Goal: Task Accomplishment & Management: Manage account settings

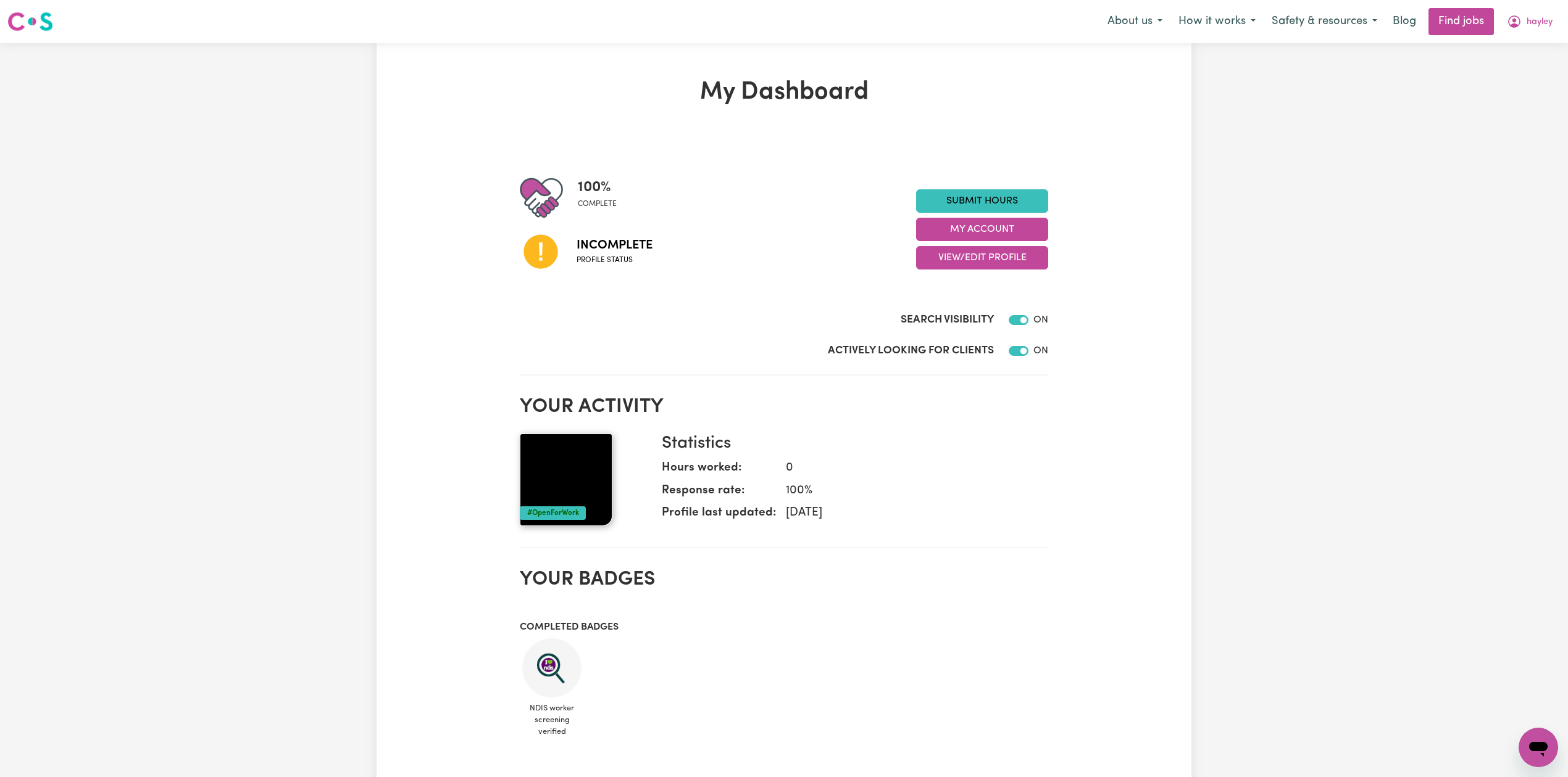
drag, startPoint x: 1428, startPoint y: 199, endPoint x: 971, endPoint y: 353, distance: 482.2
click at [1428, 199] on div "My Dashboard 100 % complete Incomplete Profile status Submit Hours My Account V…" at bounding box center [784, 657] width 1568 height 1229
click at [979, 255] on button "View/Edit Profile" at bounding box center [982, 257] width 132 height 24
click at [952, 309] on link "Edit Profile" at bounding box center [974, 314] width 115 height 25
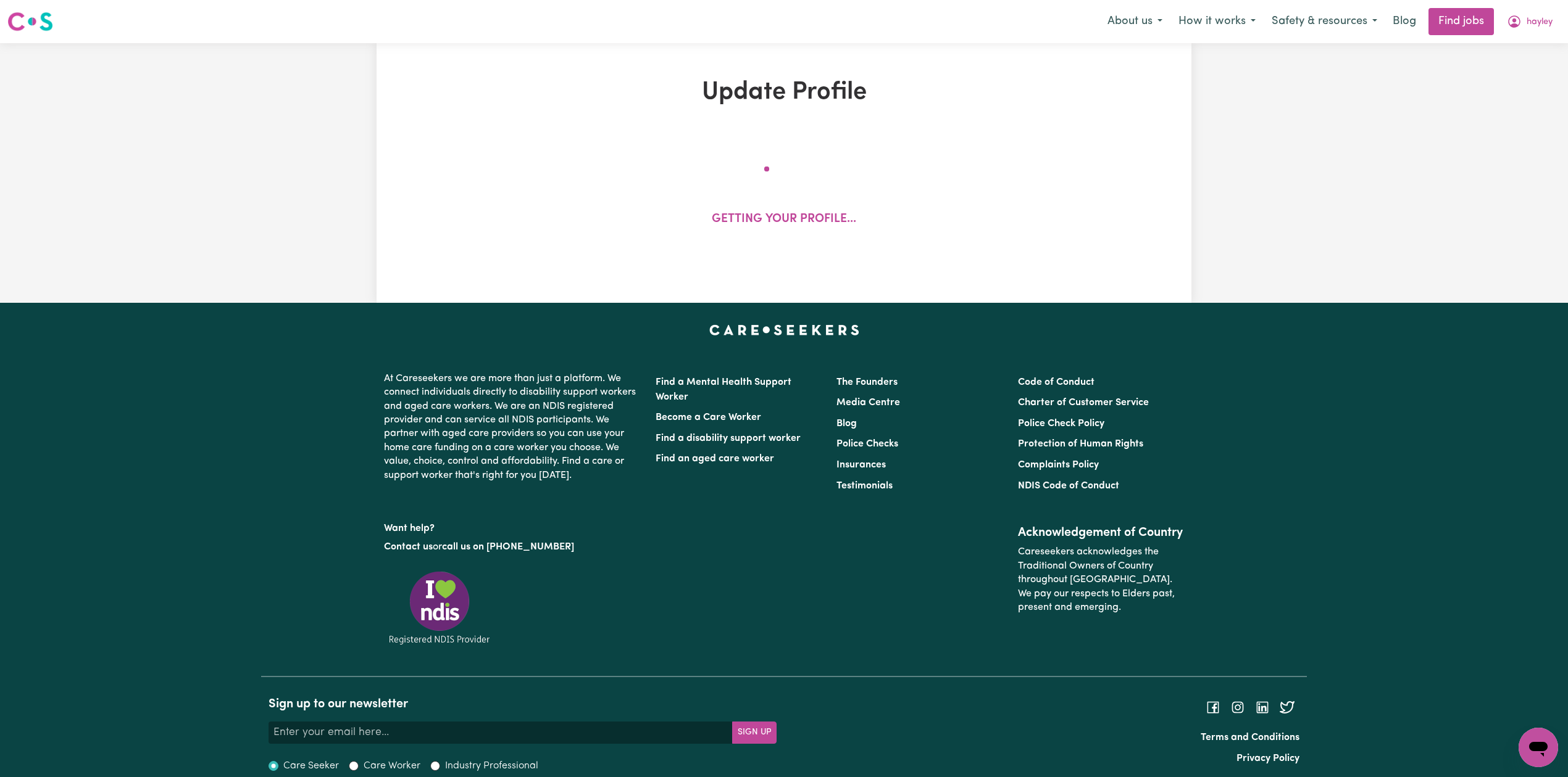
select select "[DEMOGRAPHIC_DATA]"
select select "[DEMOGRAPHIC_DATA] Citizen"
select select "Studying a healthcare related degree or qualification"
select select "72"
select select "80"
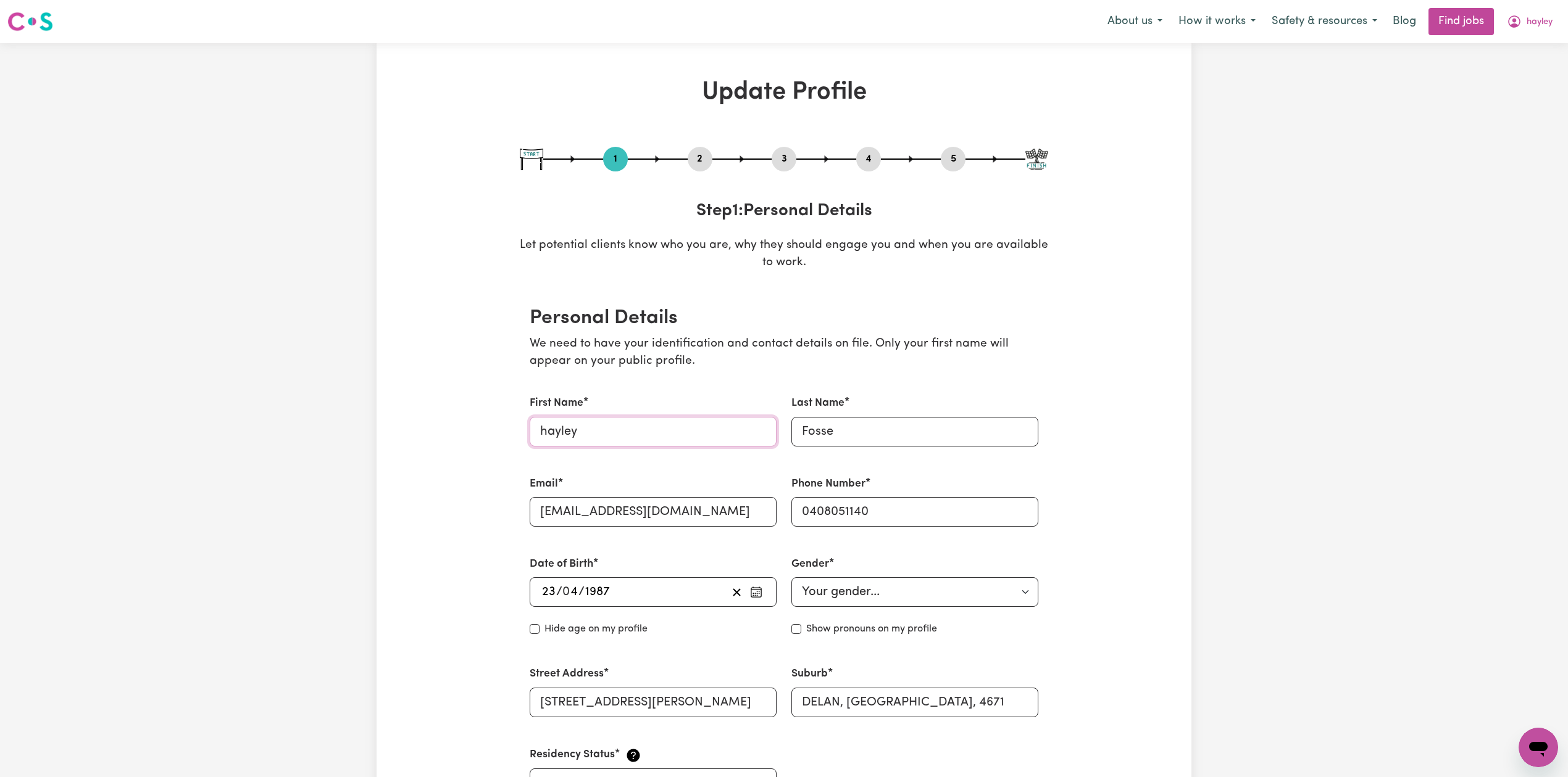
drag, startPoint x: 548, startPoint y: 433, endPoint x: 482, endPoint y: 439, distance: 66.3
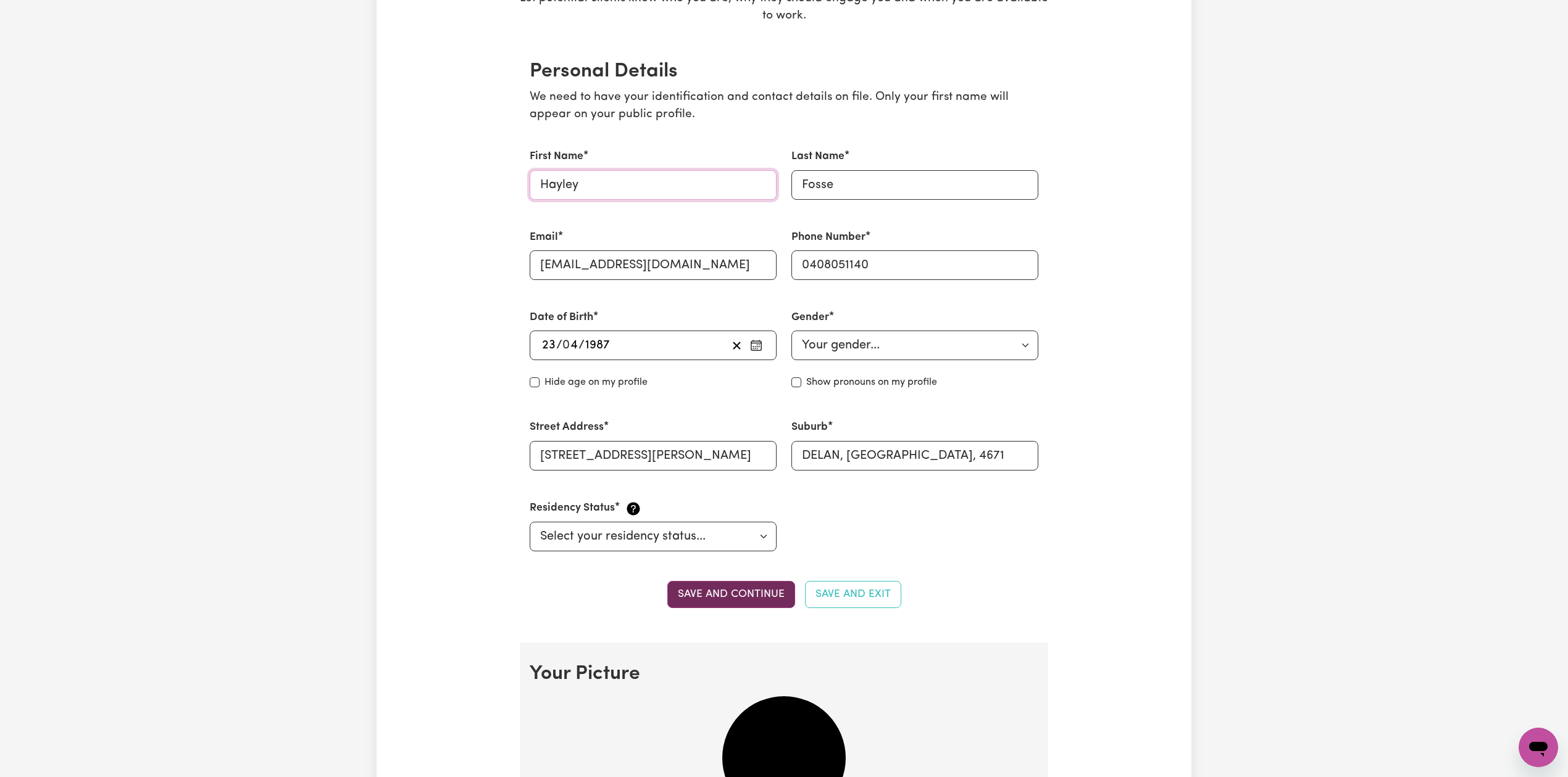
type input "Hayley"
click at [717, 591] on button "Save and continue" at bounding box center [731, 595] width 127 height 28
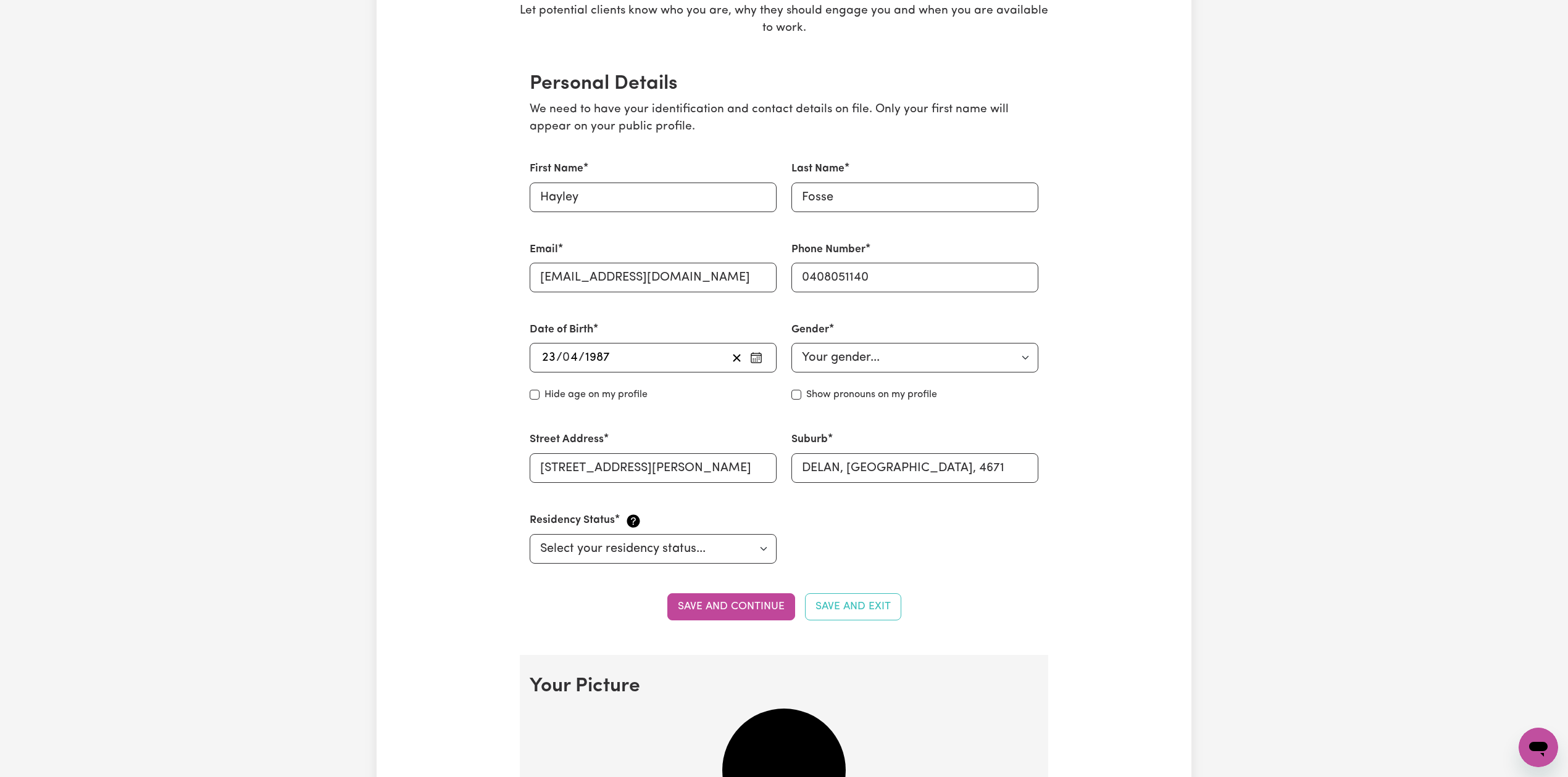
scroll to position [69, 0]
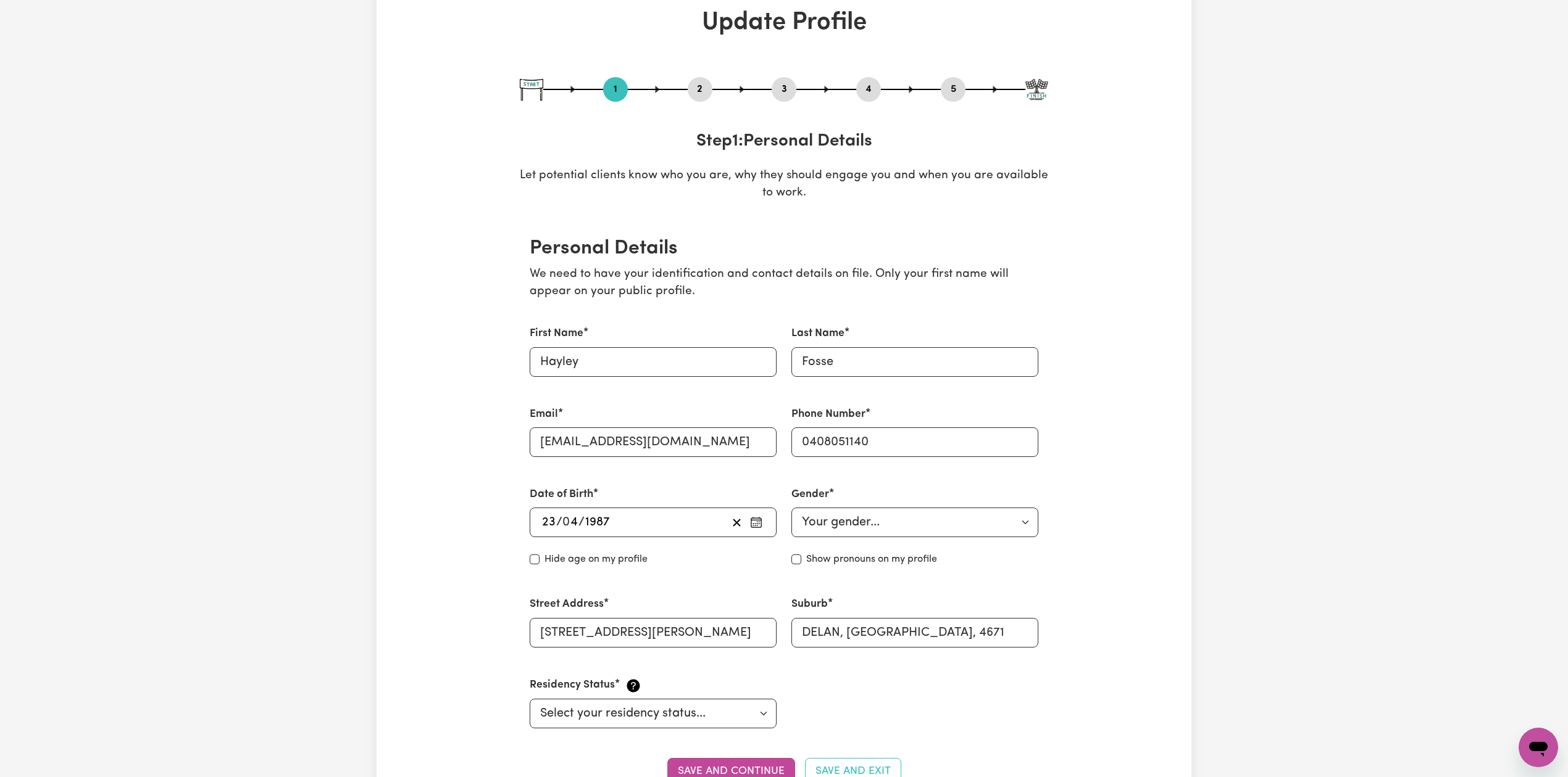
click at [709, 97] on button "2" at bounding box center [700, 89] width 25 height 16
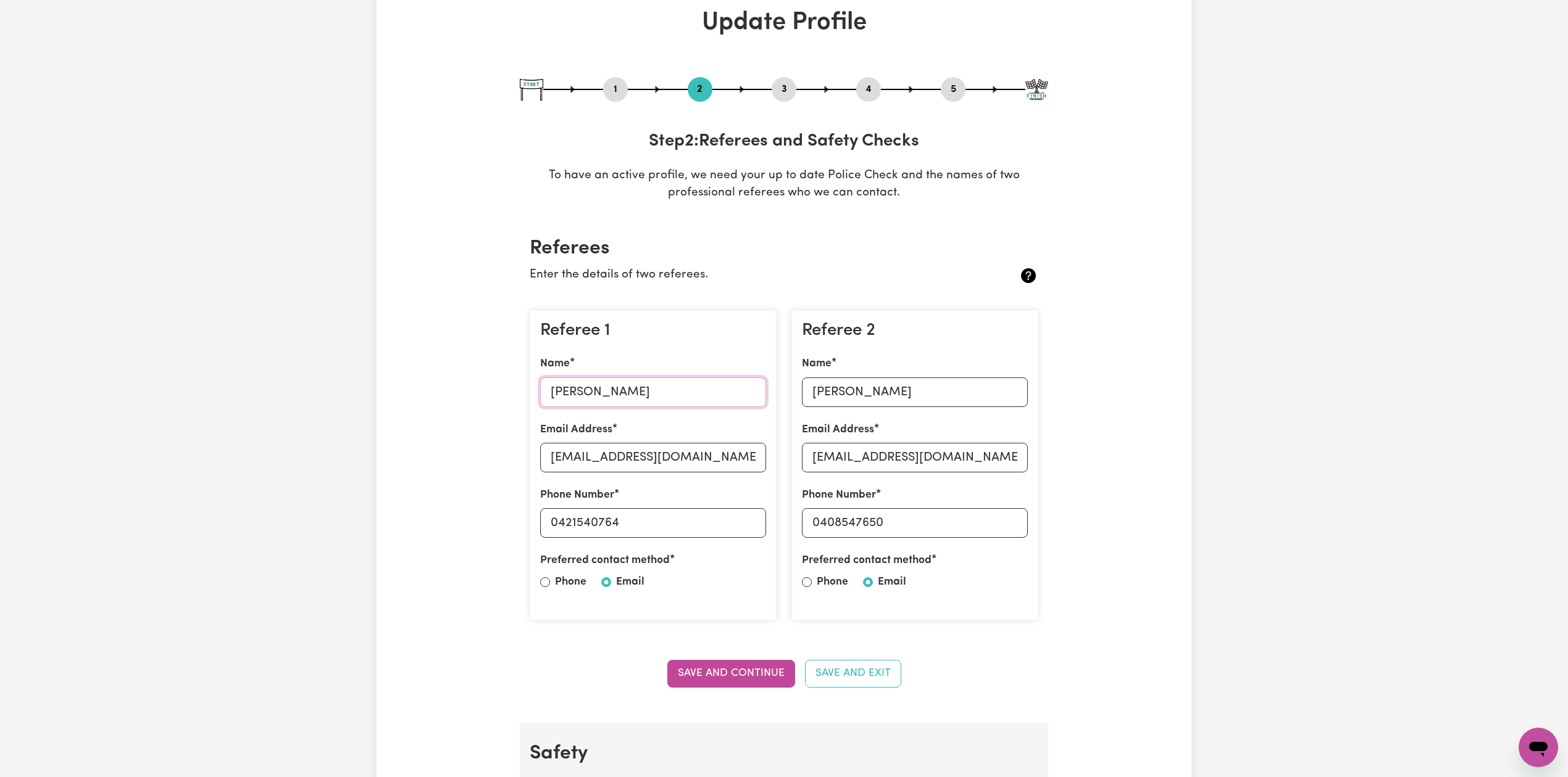
click at [672, 388] on input "[PERSON_NAME]" at bounding box center [653, 391] width 226 height 29
click at [610, 449] on input "[EMAIL_ADDRESS][DOMAIN_NAME]" at bounding box center [653, 457] width 226 height 29
drag, startPoint x: 559, startPoint y: 525, endPoint x: 679, endPoint y: 537, distance: 120.6
click at [679, 537] on input "0421540764" at bounding box center [653, 522] width 226 height 29
click at [929, 391] on input "[PERSON_NAME]" at bounding box center [915, 391] width 226 height 29
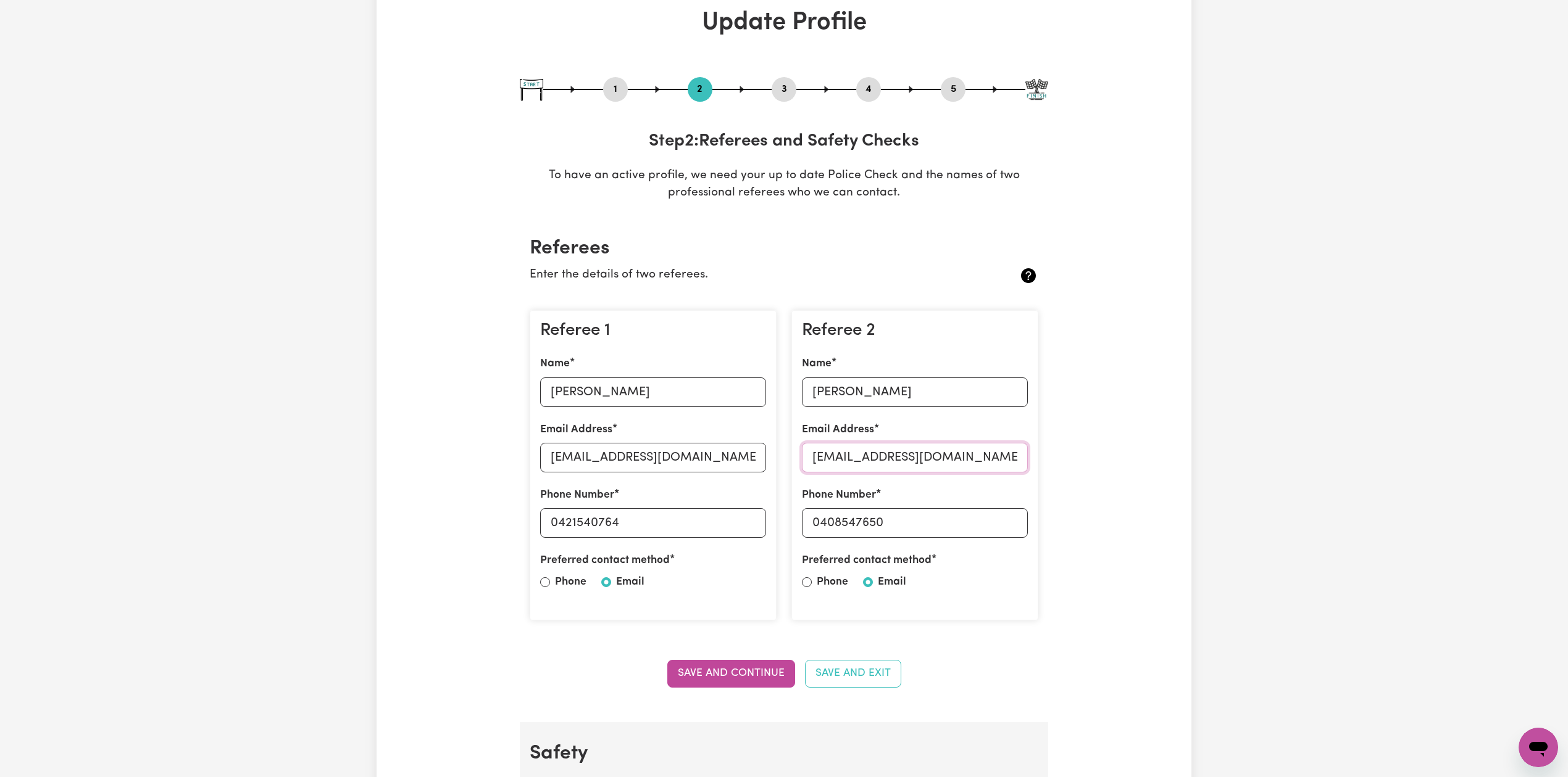
click at [831, 455] on input "[EMAIL_ADDRESS][DOMAIN_NAME]" at bounding box center [915, 457] width 226 height 29
drag, startPoint x: 821, startPoint y: 521, endPoint x: 1015, endPoint y: 543, distance: 195.2
click at [1015, 543] on div "Referee 2 Name [PERSON_NAME] Email Address [EMAIL_ADDRESS][DOMAIN_NAME] Phone N…" at bounding box center [915, 465] width 247 height 311
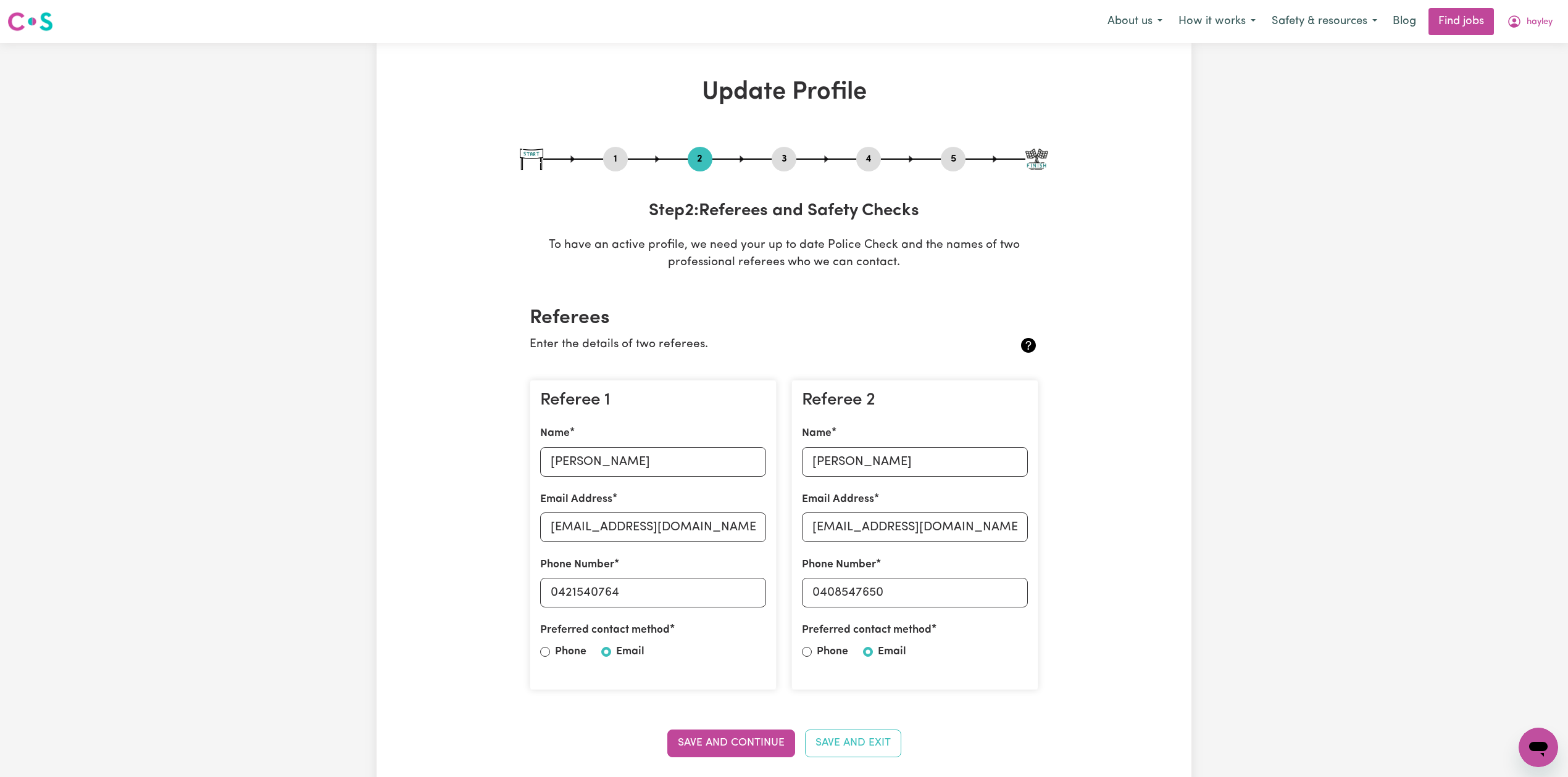
drag, startPoint x: 961, startPoint y: 159, endPoint x: 984, endPoint y: 159, distance: 23.0
click at [963, 159] on button "5" at bounding box center [953, 159] width 25 height 16
select select "I am providing services privately on my own"
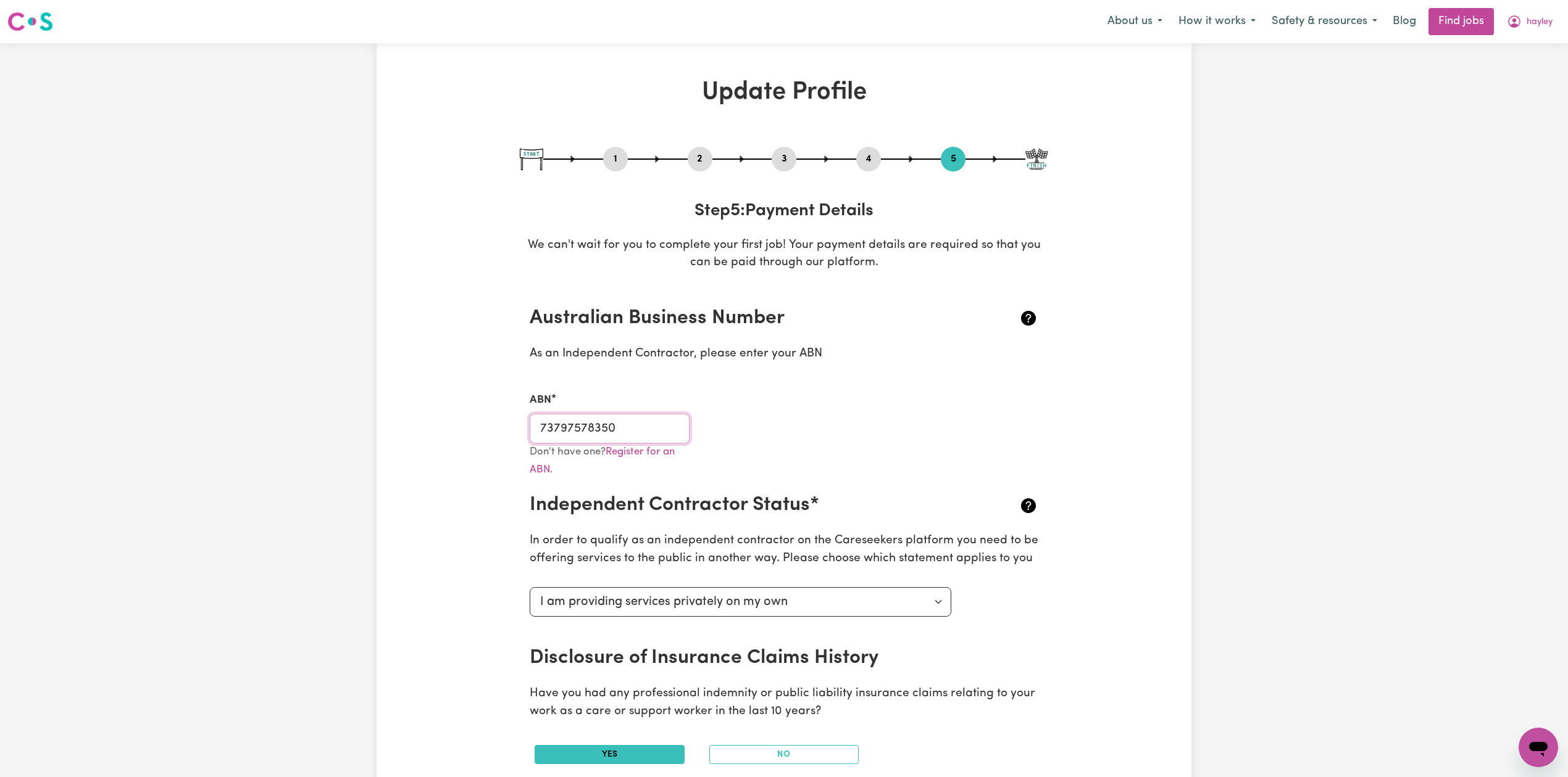
click at [571, 423] on input "73797578350" at bounding box center [609, 428] width 160 height 29
click at [1506, 25] on icon "My Account" at bounding box center [1514, 22] width 15 height 15
click at [1506, 95] on link "Logout" at bounding box center [1511, 94] width 98 height 24
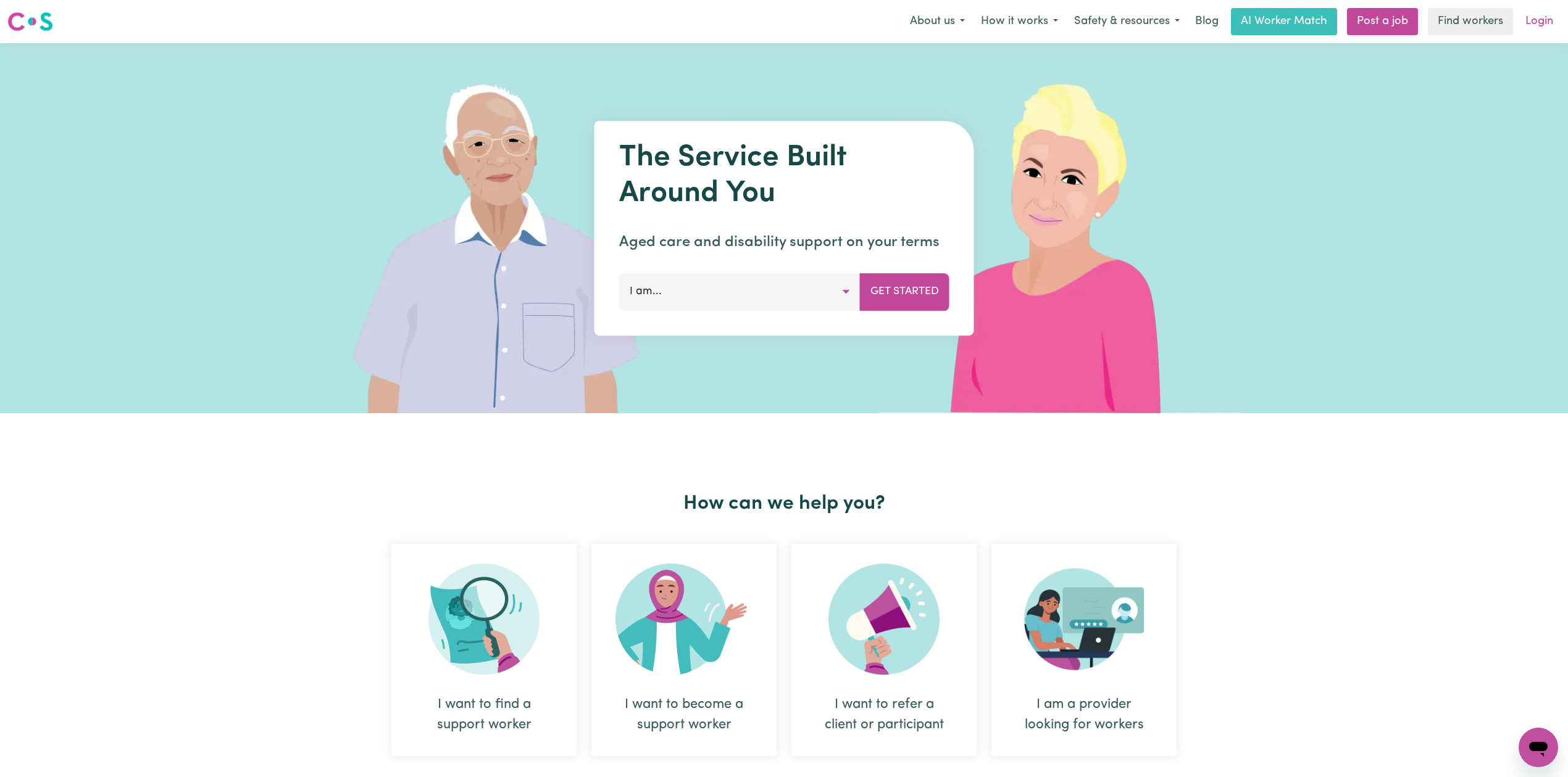
click at [1537, 22] on link "Login" at bounding box center [1539, 21] width 43 height 28
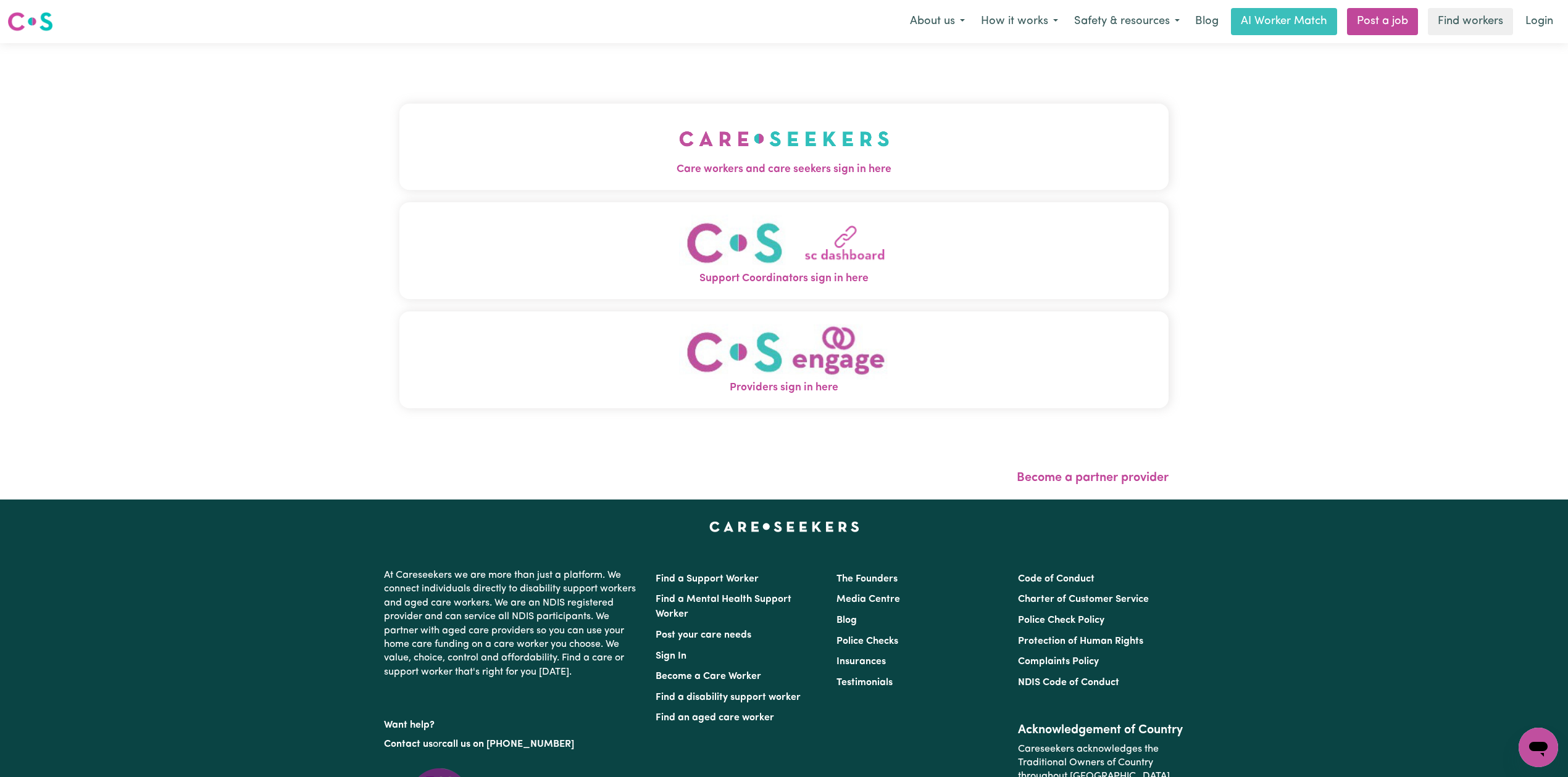
click at [679, 148] on img "Care workers and care seekers sign in here" at bounding box center [783, 139] width 210 height 46
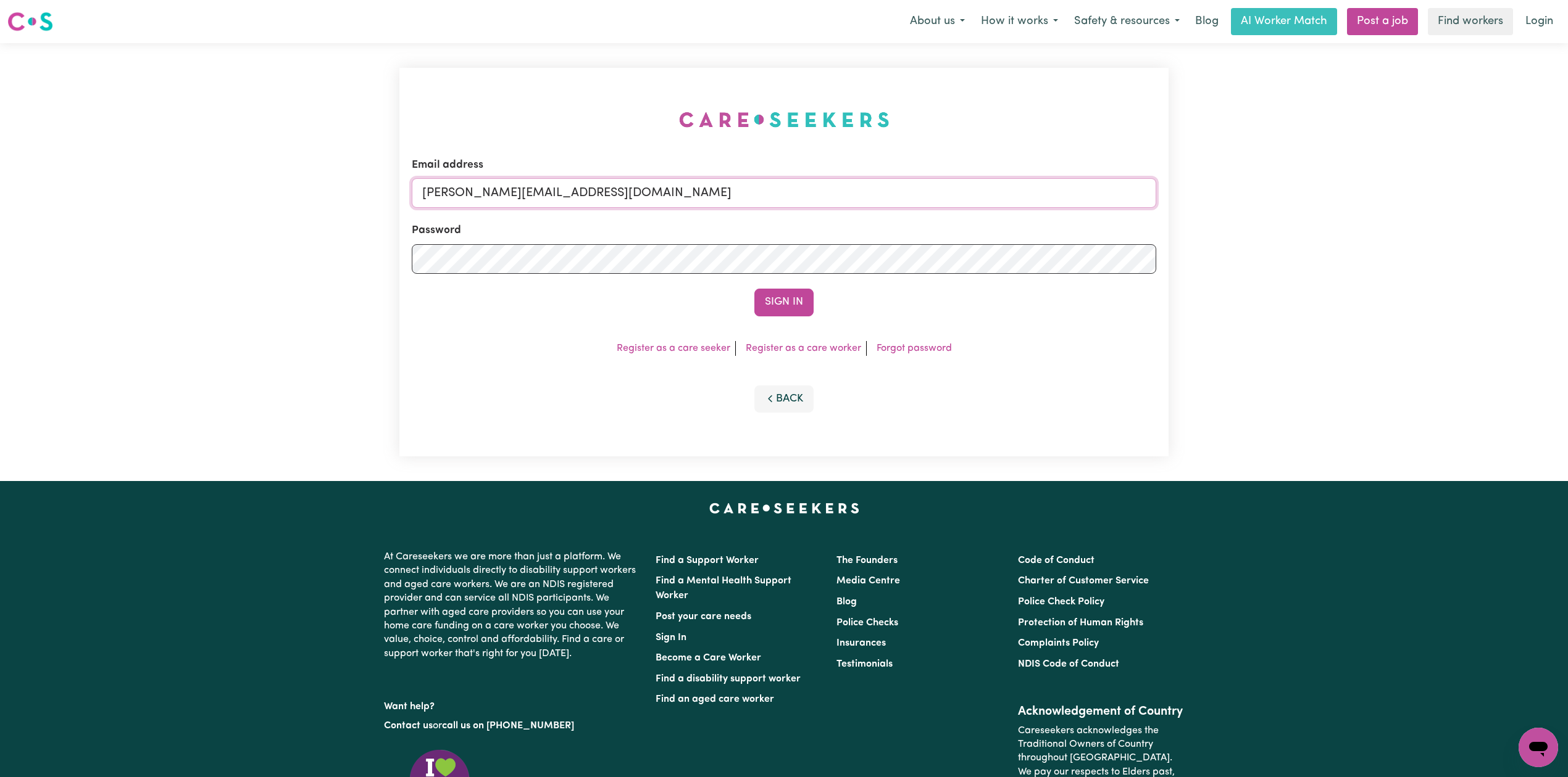
click at [625, 202] on input "[PERSON_NAME][EMAIL_ADDRESS][DOMAIN_NAME]" at bounding box center [783, 193] width 744 height 29
drag, startPoint x: 485, startPoint y: 191, endPoint x: 719, endPoint y: 230, distance: 237.2
click at [740, 201] on input "Superuser~[EMAIL_ADDRESS][DOMAIN_NAME]" at bounding box center [783, 193] width 744 height 29
type input "Superuser~[EMAIL_ADDRESS][DOMAIN_NAME]"
click at [775, 299] on button "Sign In" at bounding box center [784, 302] width 59 height 28
